Goal: Task Accomplishment & Management: Complete application form

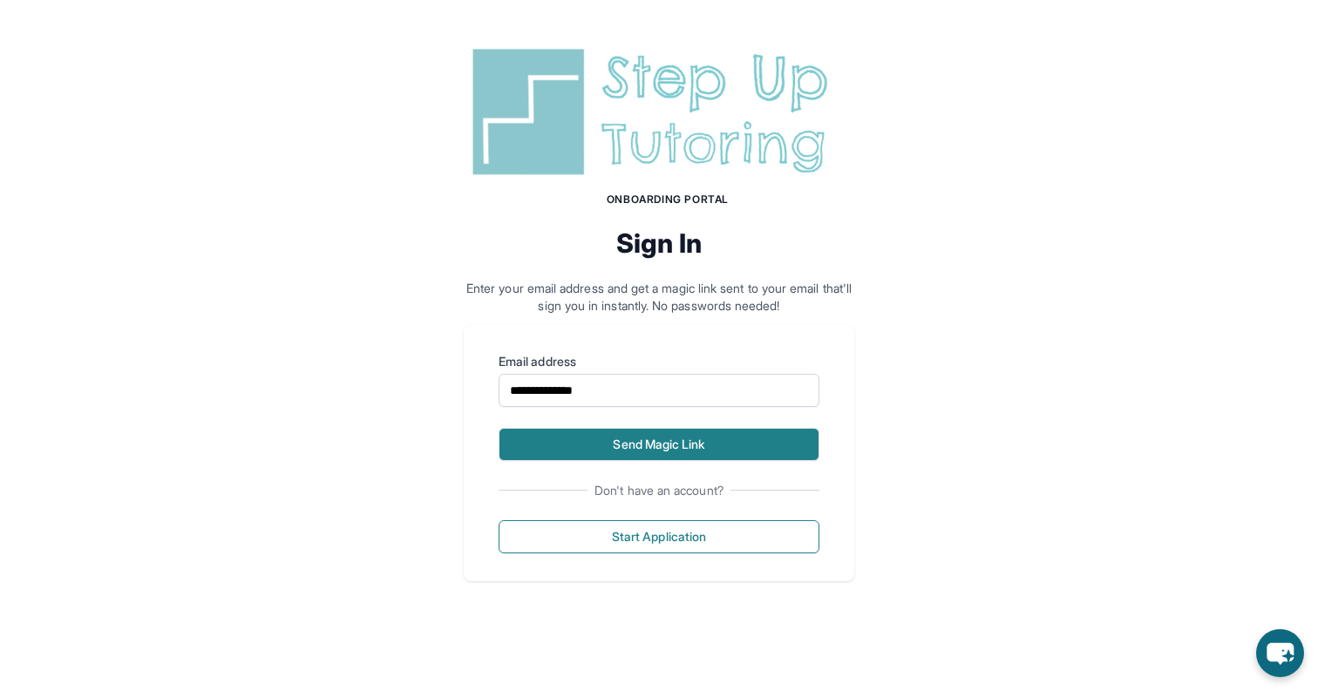
type input "**********"
click at [577, 444] on button "Send Magic Link" at bounding box center [659, 444] width 321 height 33
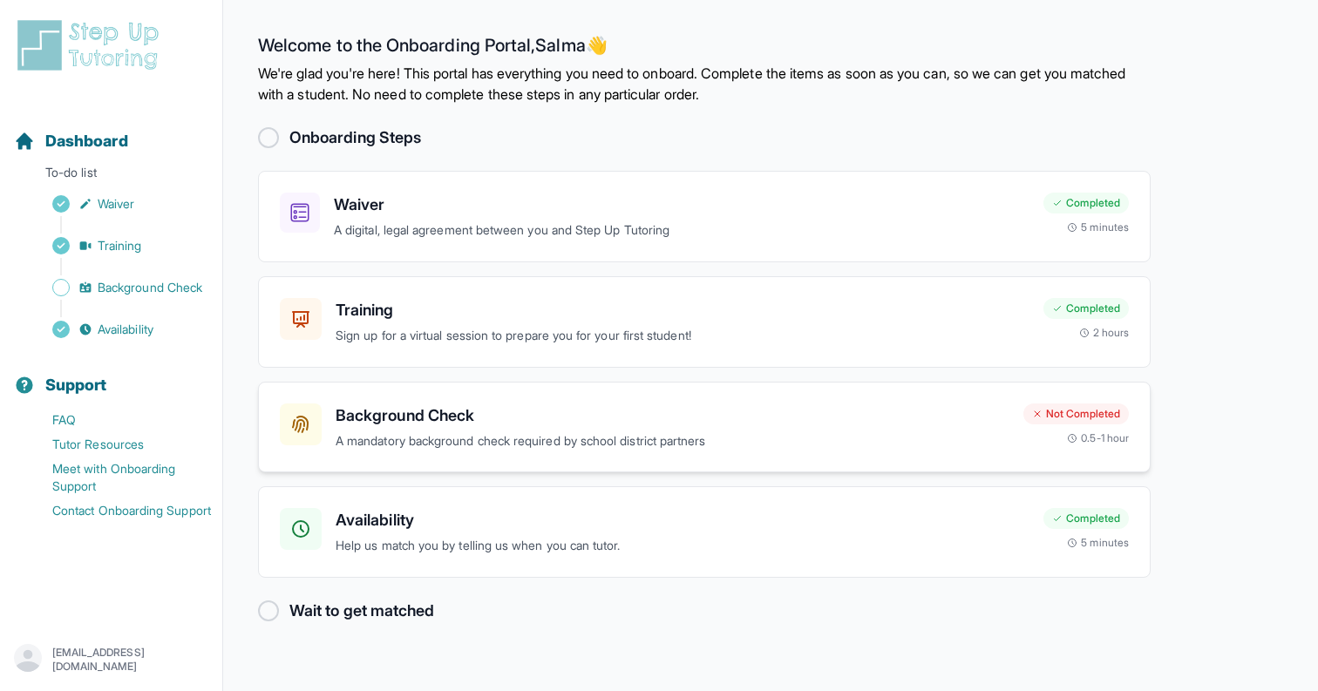
click at [504, 419] on h3 "Background Check" at bounding box center [673, 416] width 674 height 24
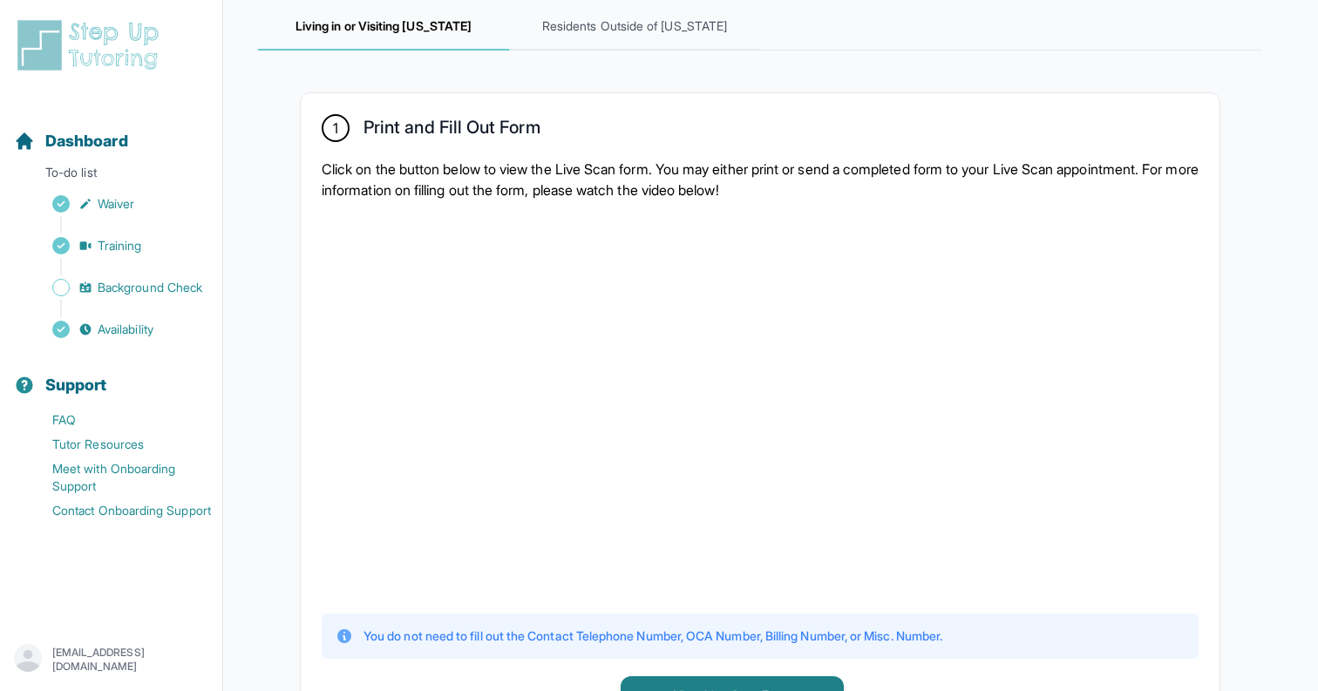
scroll to position [496, 0]
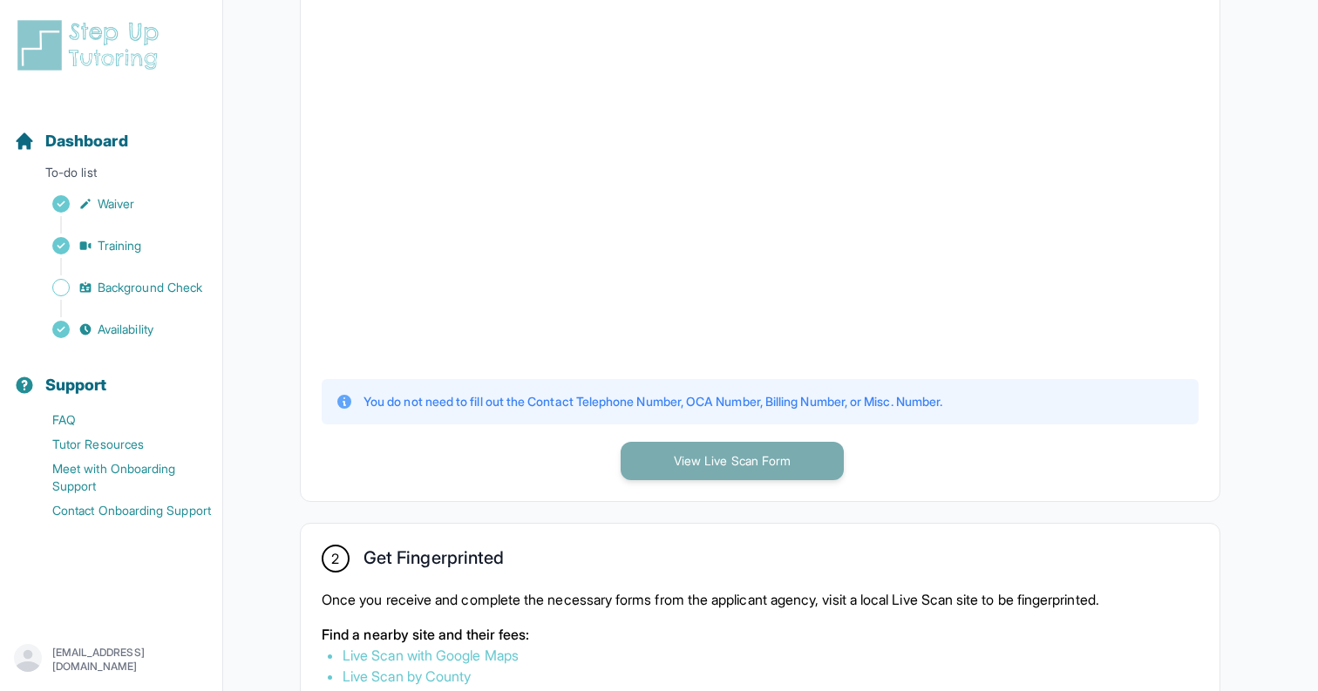
click at [707, 464] on button "View Live Scan Form" at bounding box center [732, 461] width 223 height 38
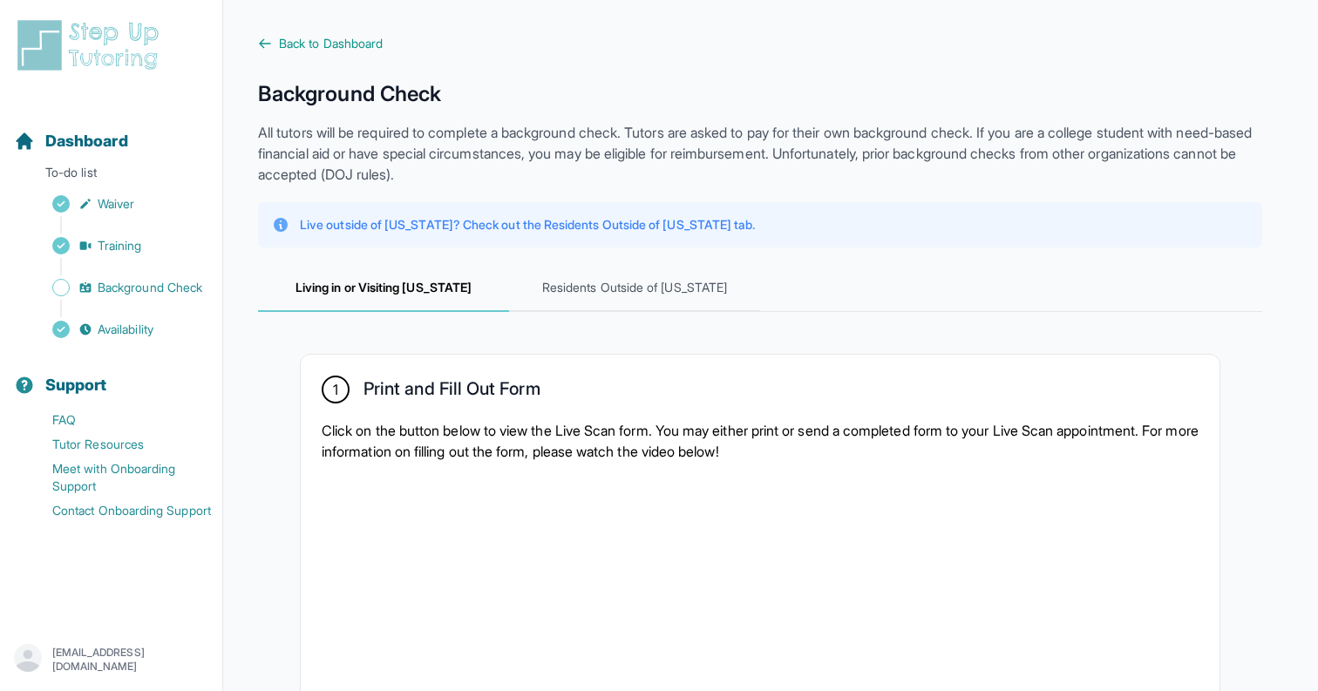
scroll to position [0, 0]
click at [84, 146] on span "Dashboard" at bounding box center [86, 141] width 83 height 24
